Goal: Information Seeking & Learning: Learn about a topic

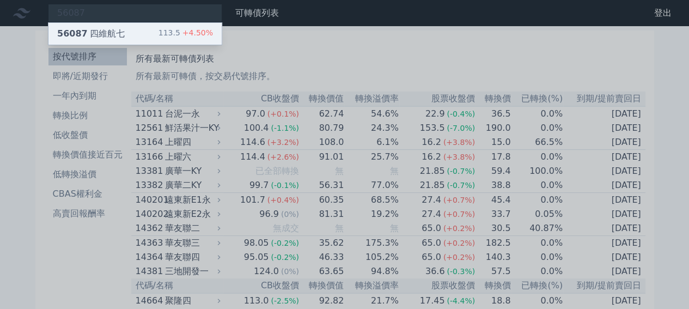
type input "56087"
click at [178, 29] on div "113.5 +4.50%" at bounding box center [185, 33] width 54 height 13
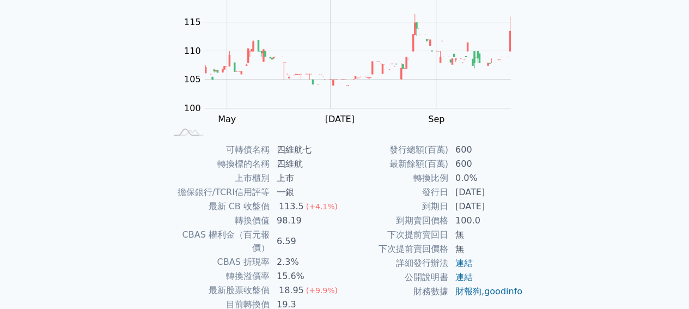
scroll to position [163, 0]
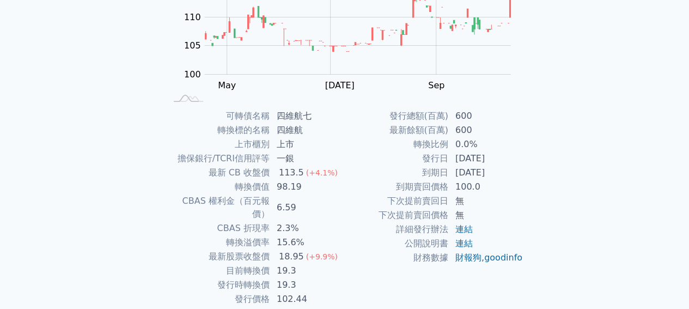
click at [288, 206] on td "6.59" at bounding box center [307, 207] width 75 height 27
click at [287, 235] on td "15.6%" at bounding box center [307, 242] width 75 height 14
click at [286, 235] on td "15.6%" at bounding box center [307, 242] width 75 height 14
click at [322, 221] on td "2.3%" at bounding box center [307, 228] width 75 height 14
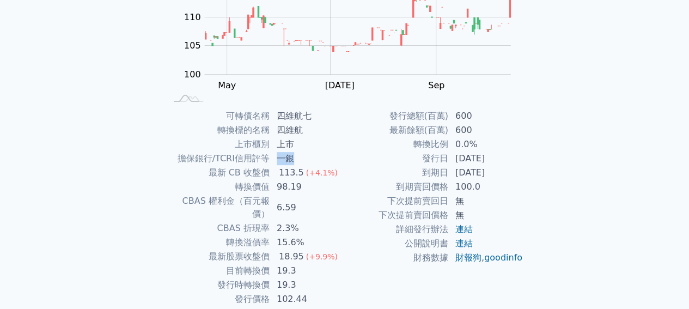
drag, startPoint x: 273, startPoint y: 152, endPoint x: 303, endPoint y: 161, distance: 30.8
click at [303, 161] on td "一銀" at bounding box center [307, 158] width 75 height 14
click at [263, 167] on td "最新 CB 收盤價" at bounding box center [218, 173] width 104 height 14
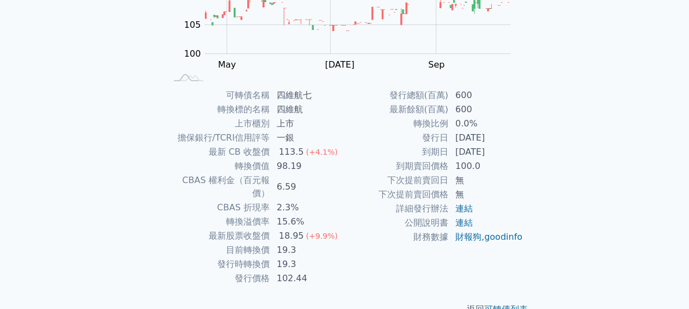
scroll to position [195, 0]
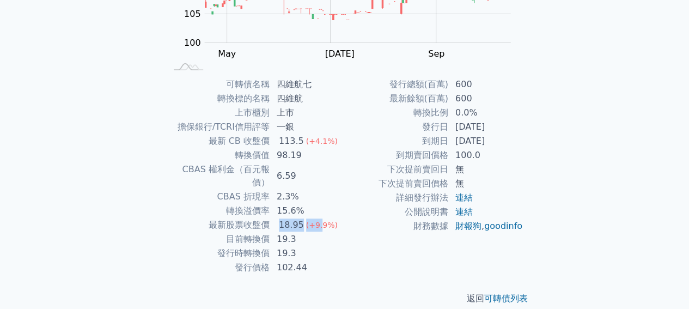
drag, startPoint x: 278, startPoint y: 213, endPoint x: 316, endPoint y: 210, distance: 38.8
click at [316, 218] on td "18.95 (+9.9%)" at bounding box center [307, 225] width 75 height 14
click at [260, 218] on td "最新股票收盤價" at bounding box center [218, 225] width 104 height 14
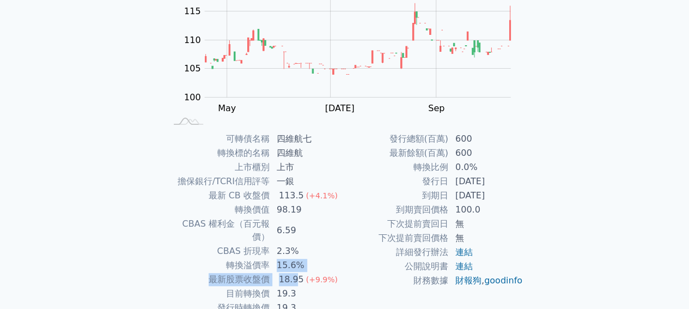
drag, startPoint x: 275, startPoint y: 260, endPoint x: 300, endPoint y: 263, distance: 25.2
click at [300, 263] on tbody "可轉債名稱 四維航七 轉換標的名稱 四維航 上市櫃別 上市 擔保銀行/TCRI信用評等 一銀 最新 CB 收盤價 113.5 (+4.1%) 轉換價值 98.…" at bounding box center [255, 230] width 179 height 197
click at [249, 226] on td "CBAS 權利金（百元報價）" at bounding box center [218, 230] width 104 height 27
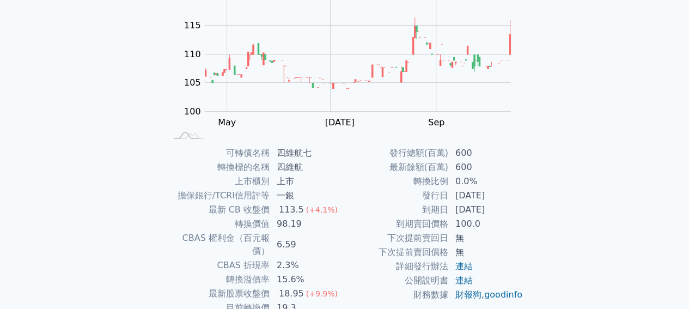
scroll to position [195, 0]
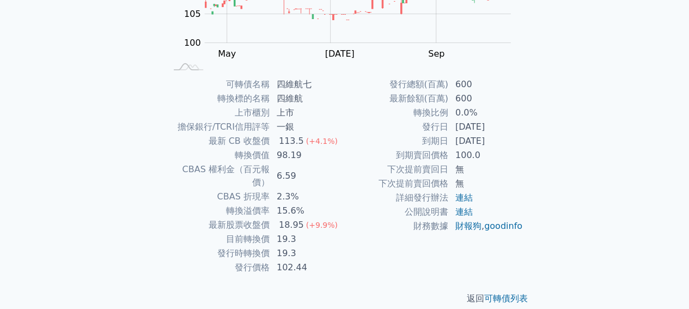
click at [150, 129] on div "可轉債列表 › 56087 四維航七 56087 四維航七 可轉債詳細資訊 Zoom Out 100 90 95 100 105 110 115 120 12…" at bounding box center [345, 76] width 418 height 491
click at [136, 138] on div "可轉債列表 › 56087 四維航七 56087 四維航七 可轉債詳細資訊 Zoom Out 100 90 95 100 105 110 115 120 12…" at bounding box center [345, 76] width 418 height 491
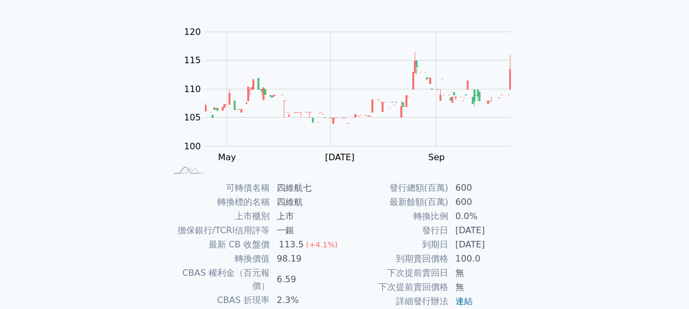
scroll to position [0, 0]
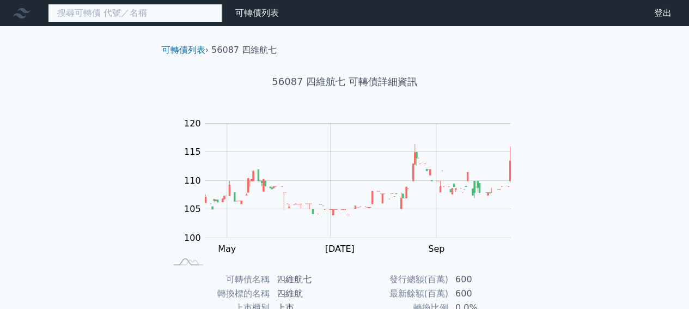
click at [210, 20] on input at bounding box center [135, 13] width 174 height 19
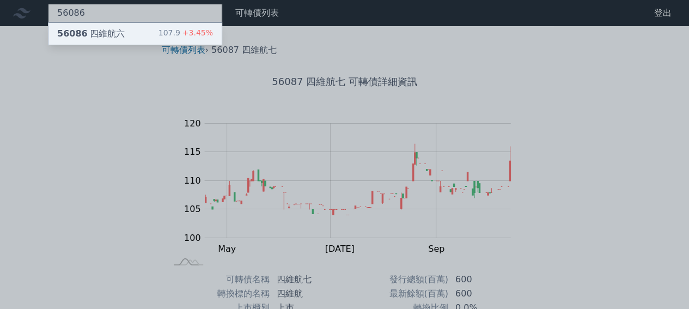
type input "56086"
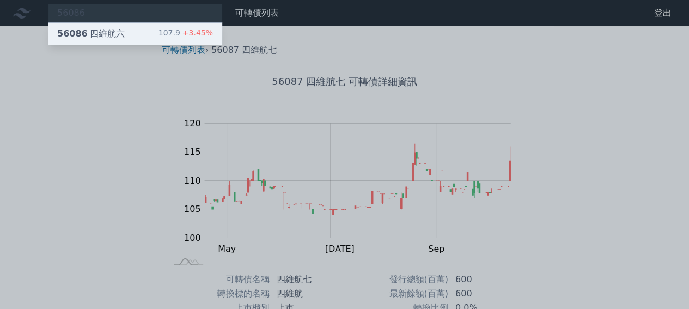
click at [192, 36] on span "+3.45%" at bounding box center [196, 32] width 33 height 9
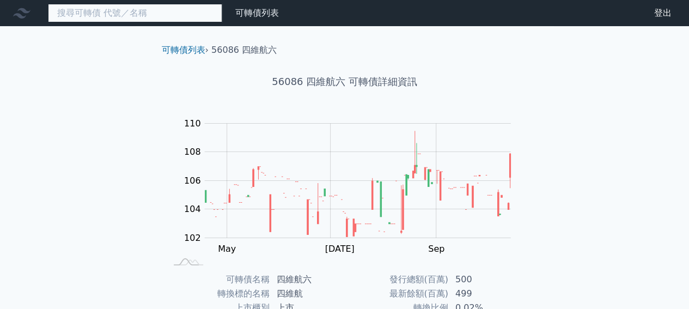
click at [158, 17] on input at bounding box center [135, 13] width 174 height 19
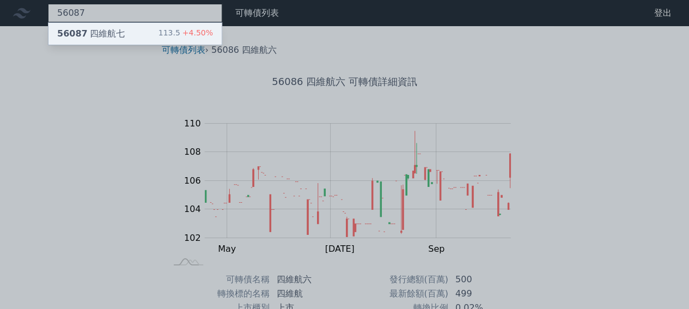
type input "56087"
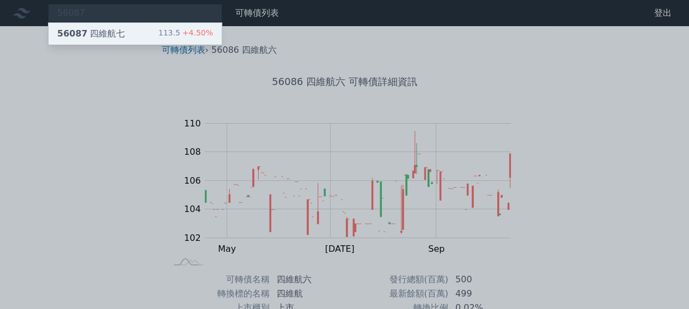
click at [152, 30] on div "56087 四維航七 113.5 +4.50%" at bounding box center [134, 34] width 173 height 22
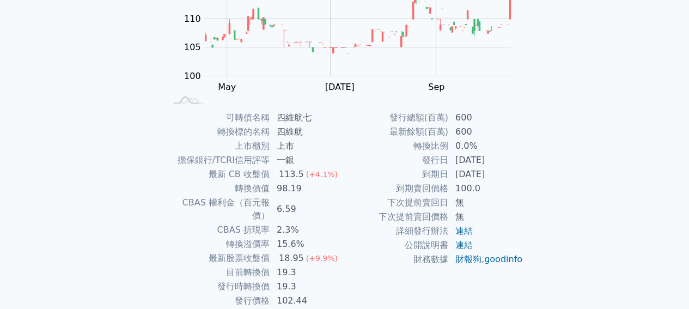
scroll to position [163, 0]
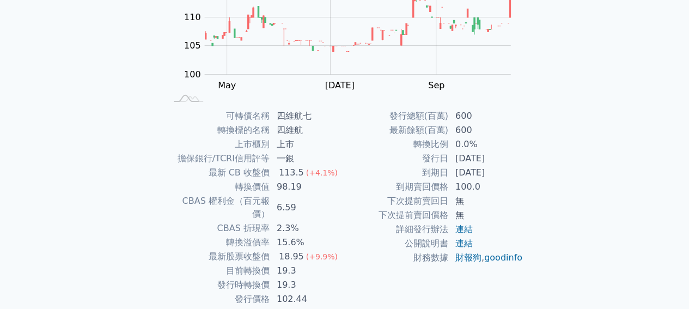
click at [143, 142] on div "可轉債列表 › 56087 四維航七 56087 四維航七 可轉債詳細資訊 Zoom Out 100 90 95 100 105 110 115 120 12…" at bounding box center [345, 108] width 418 height 491
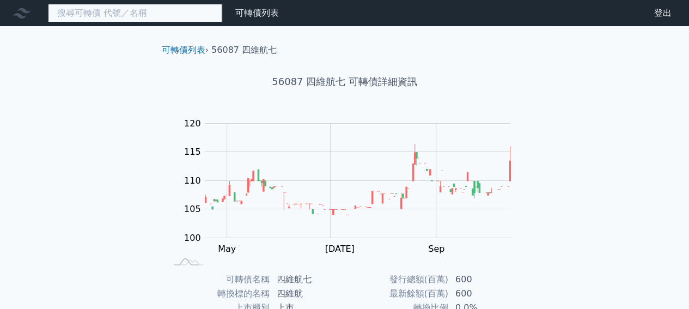
click at [194, 19] on input at bounding box center [135, 13] width 174 height 19
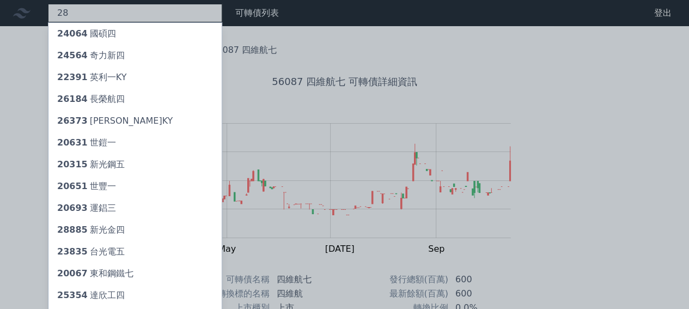
type input "2"
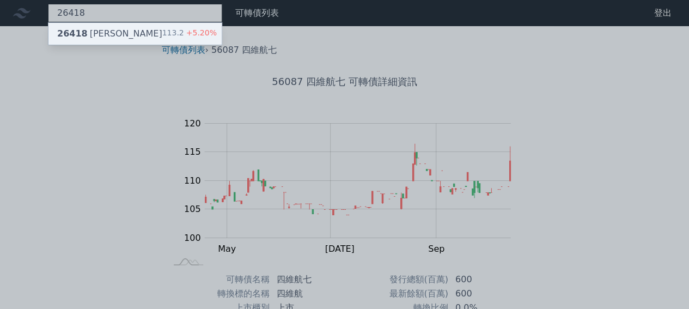
type input "26418"
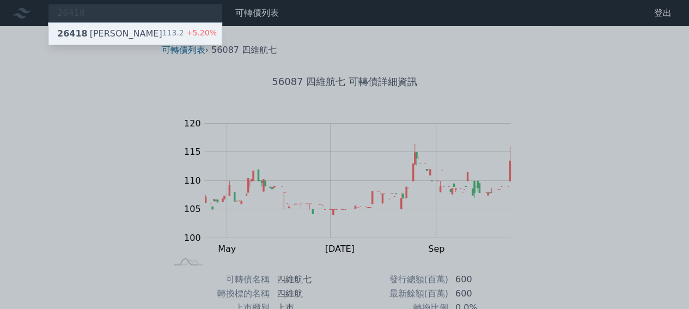
click at [192, 29] on span "+5.20%" at bounding box center [200, 32] width 33 height 9
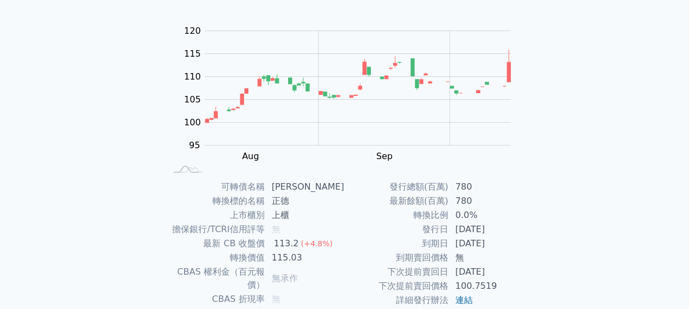
scroll to position [195, 0]
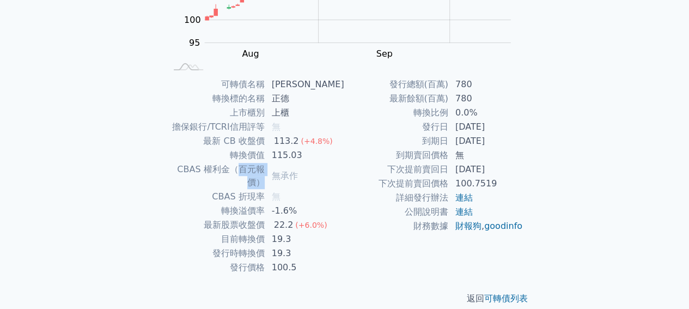
drag, startPoint x: 222, startPoint y: 169, endPoint x: 276, endPoint y: 169, distance: 53.4
click at [276, 169] on tr "CBAS 權利金（百元報價） 無承作" at bounding box center [255, 175] width 179 height 27
click at [188, 163] on td "CBAS 權利金（百元報價）" at bounding box center [215, 175] width 99 height 27
